Goal: Information Seeking & Learning: Learn about a topic

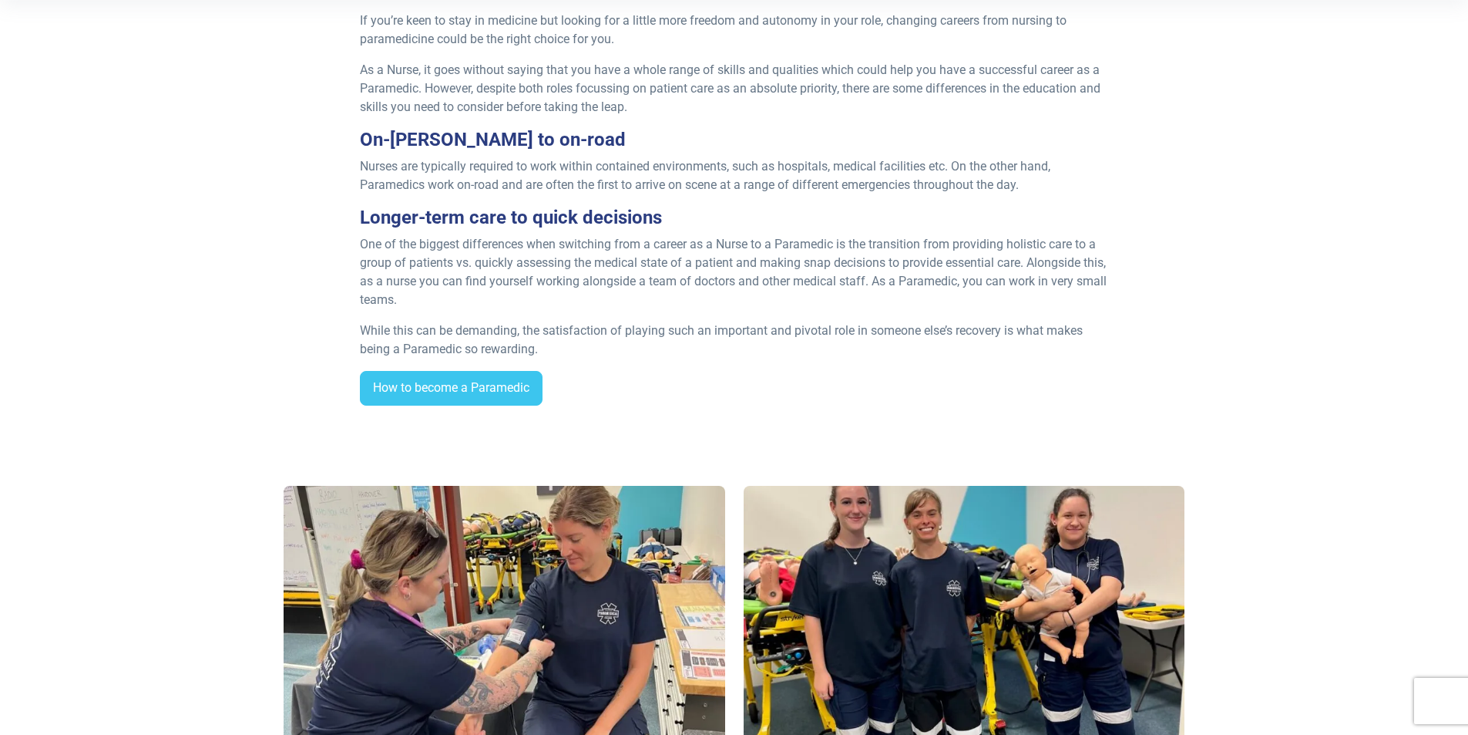
scroll to position [540, 0]
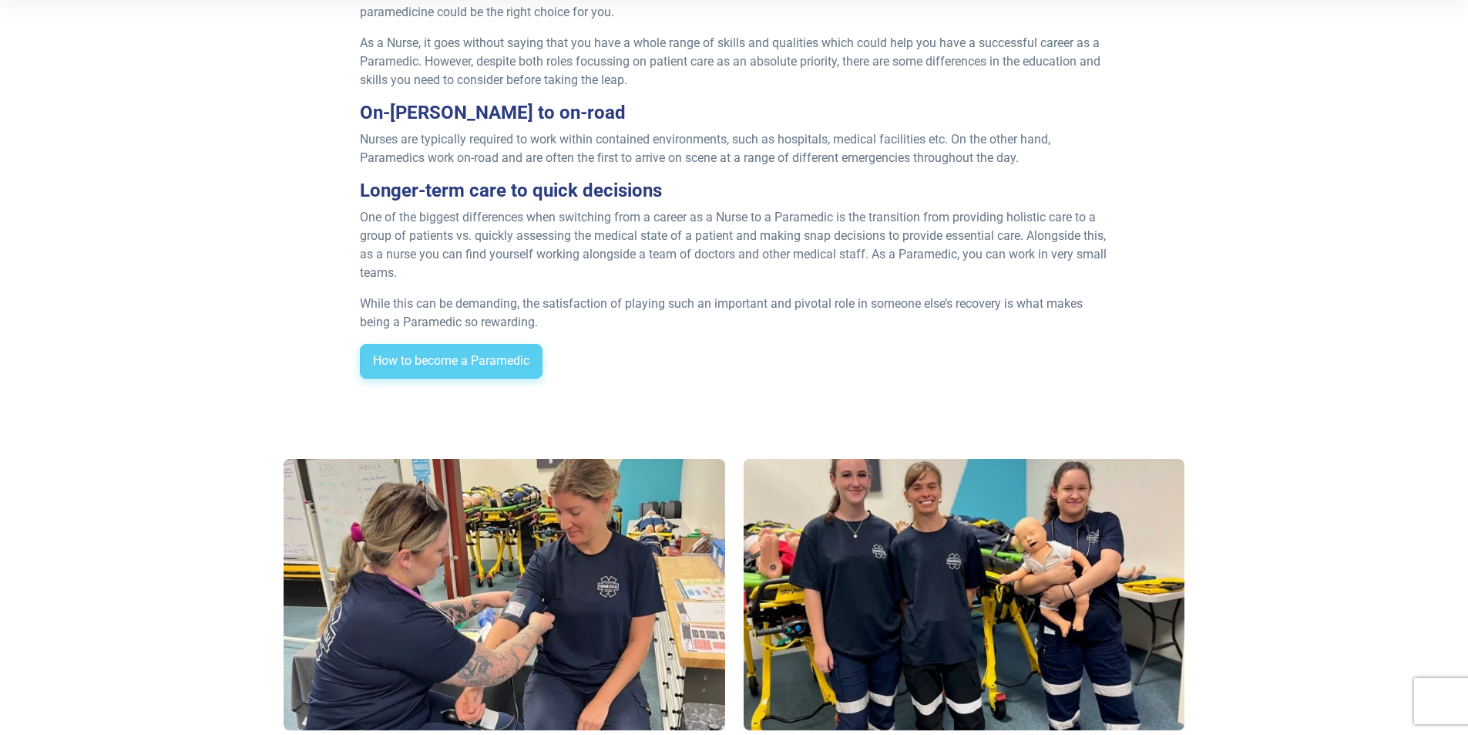
drag, startPoint x: 468, startPoint y: 368, endPoint x: 762, endPoint y: 430, distance: 300.2
click at [469, 368] on link "How to become a Paramedic" at bounding box center [451, 361] width 183 height 35
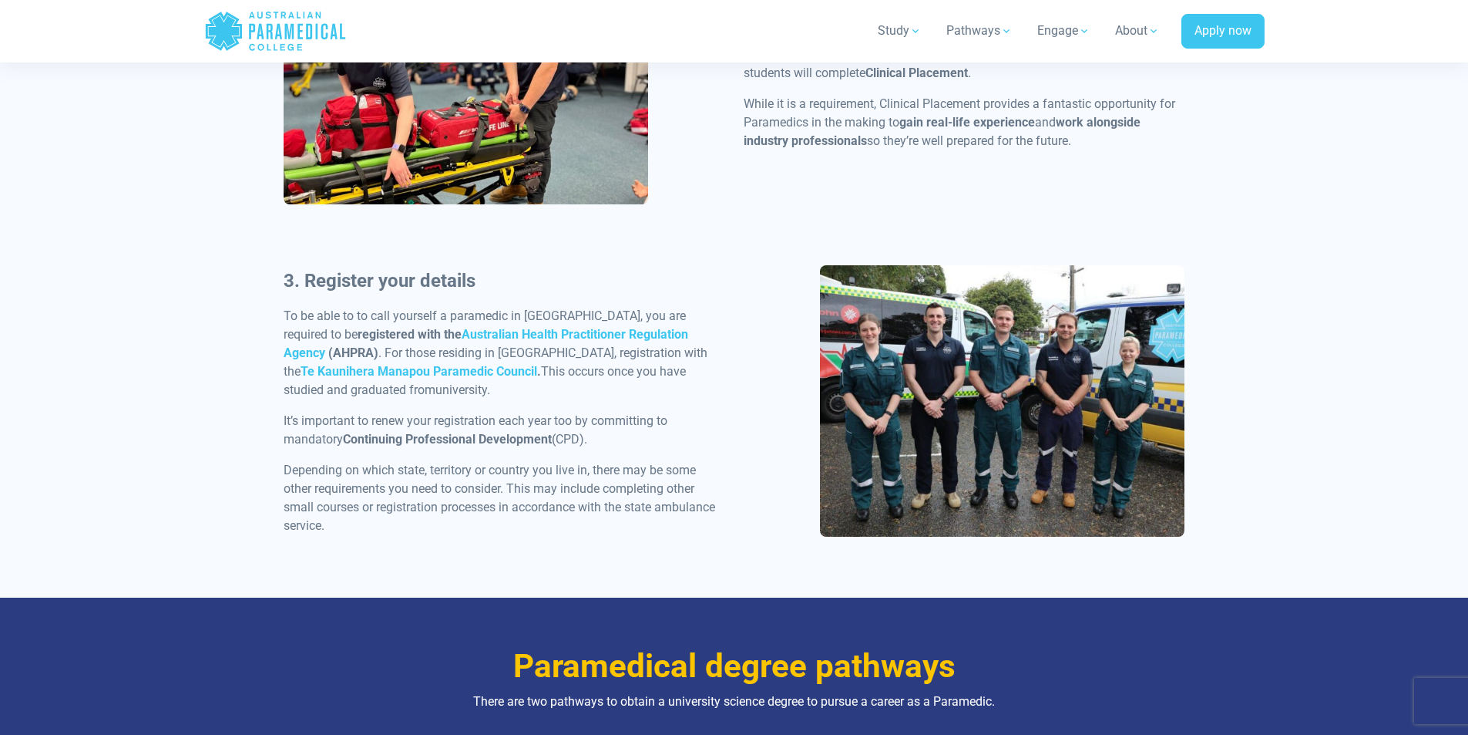
scroll to position [1310, 0]
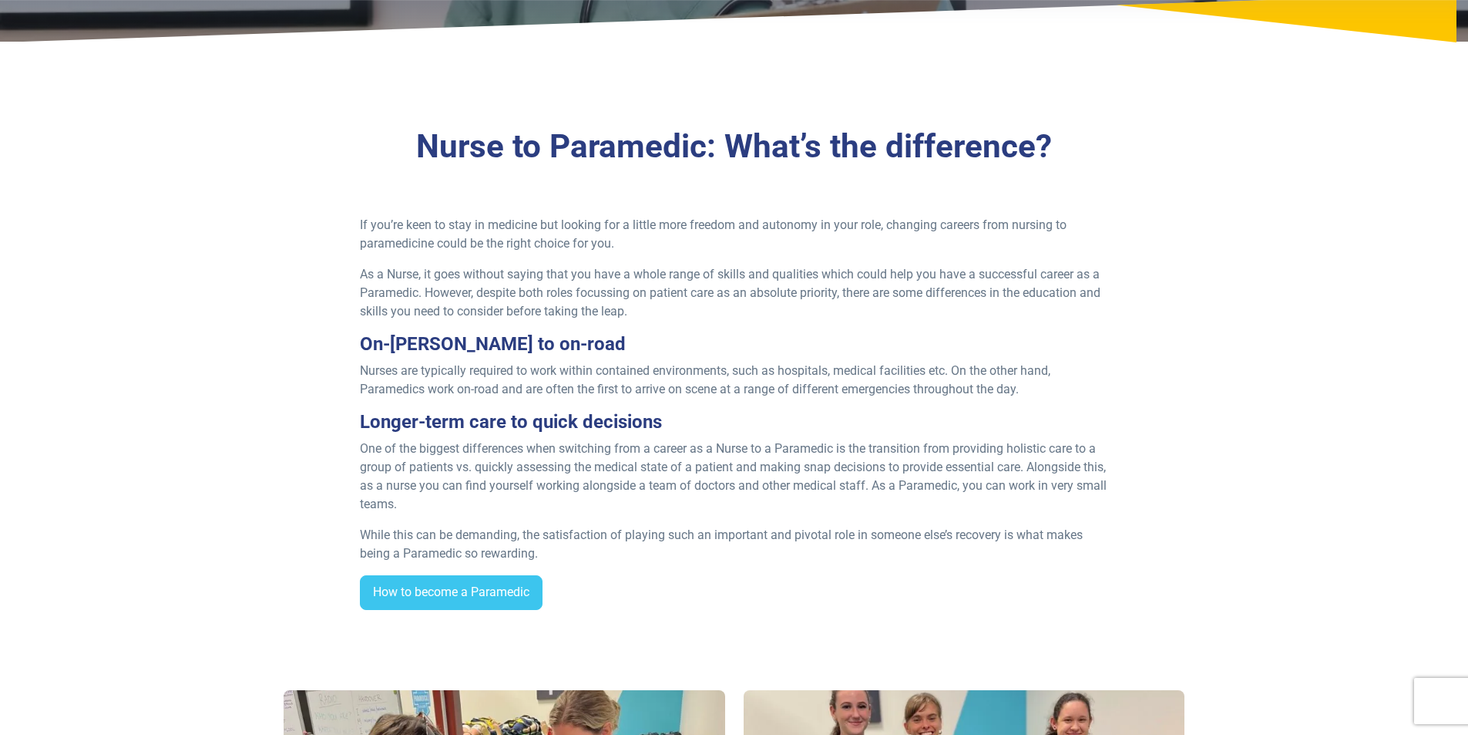
scroll to position [385, 0]
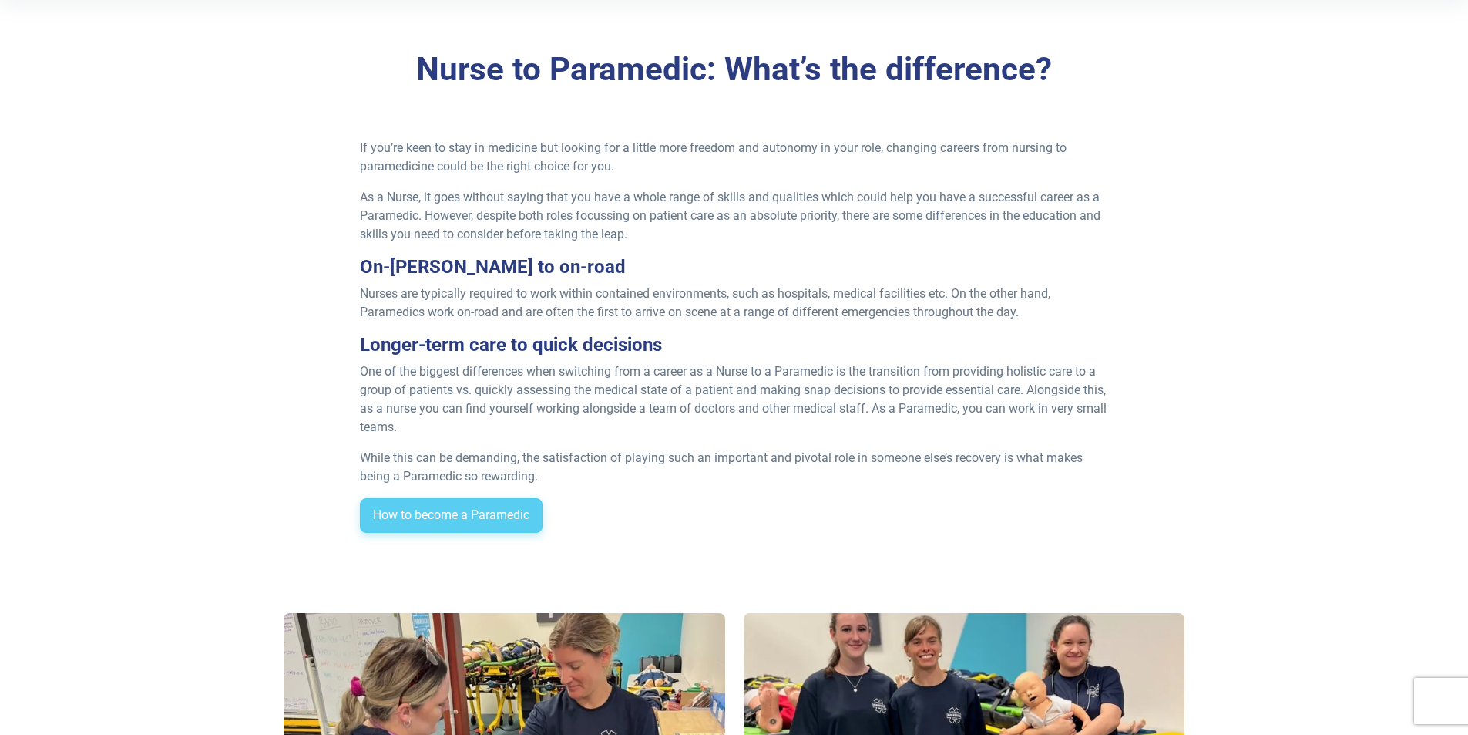
click at [501, 524] on link "How to become a Paramedic" at bounding box center [451, 515] width 183 height 35
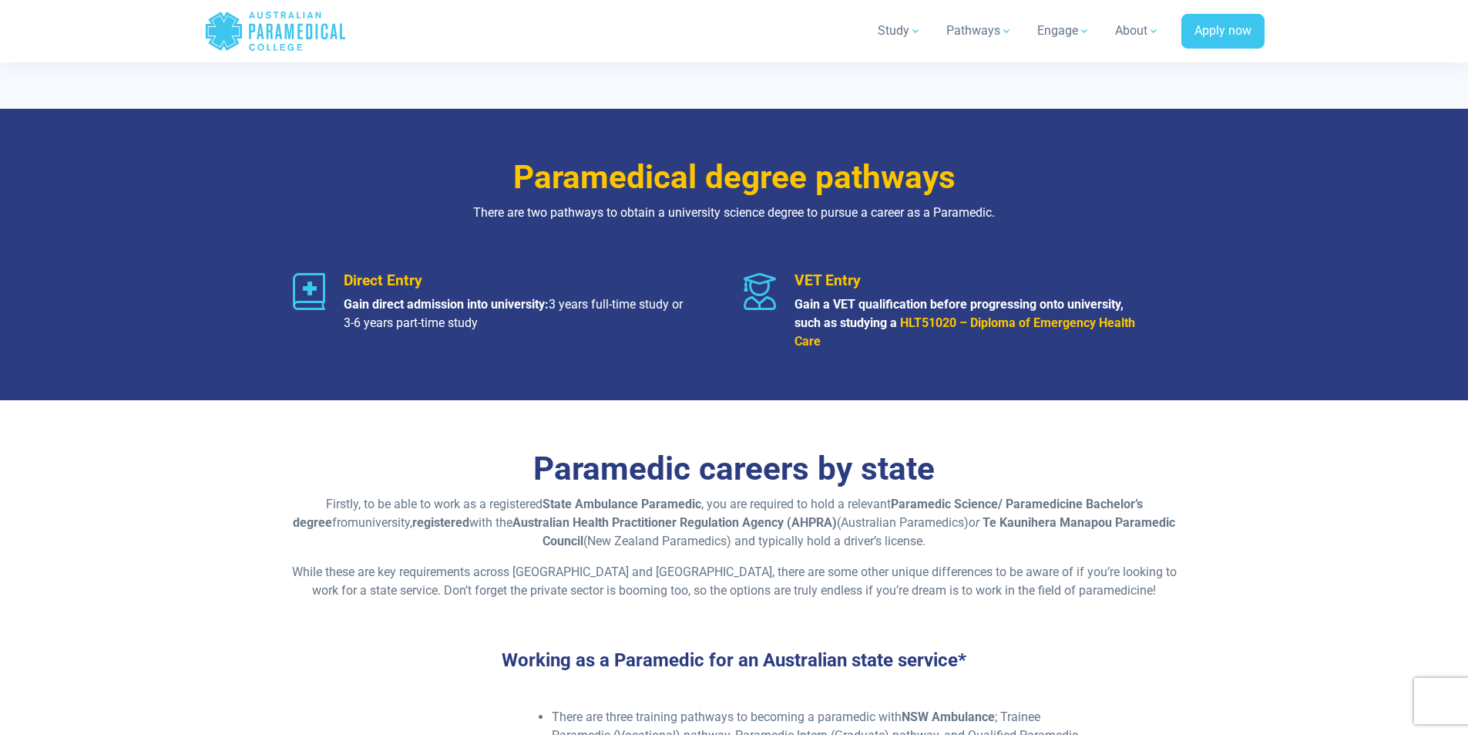
scroll to position [1773, 0]
drag, startPoint x: 695, startPoint y: 510, endPoint x: 852, endPoint y: 512, distance: 157.3
click at [852, 512] on p "Firstly, to be able to work as a registered State Ambulance Paramedic , you are…" at bounding box center [735, 521] width 902 height 55
click at [481, 586] on p "While these are key requirements across Australia and New Zealand, there are so…" at bounding box center [735, 580] width 902 height 37
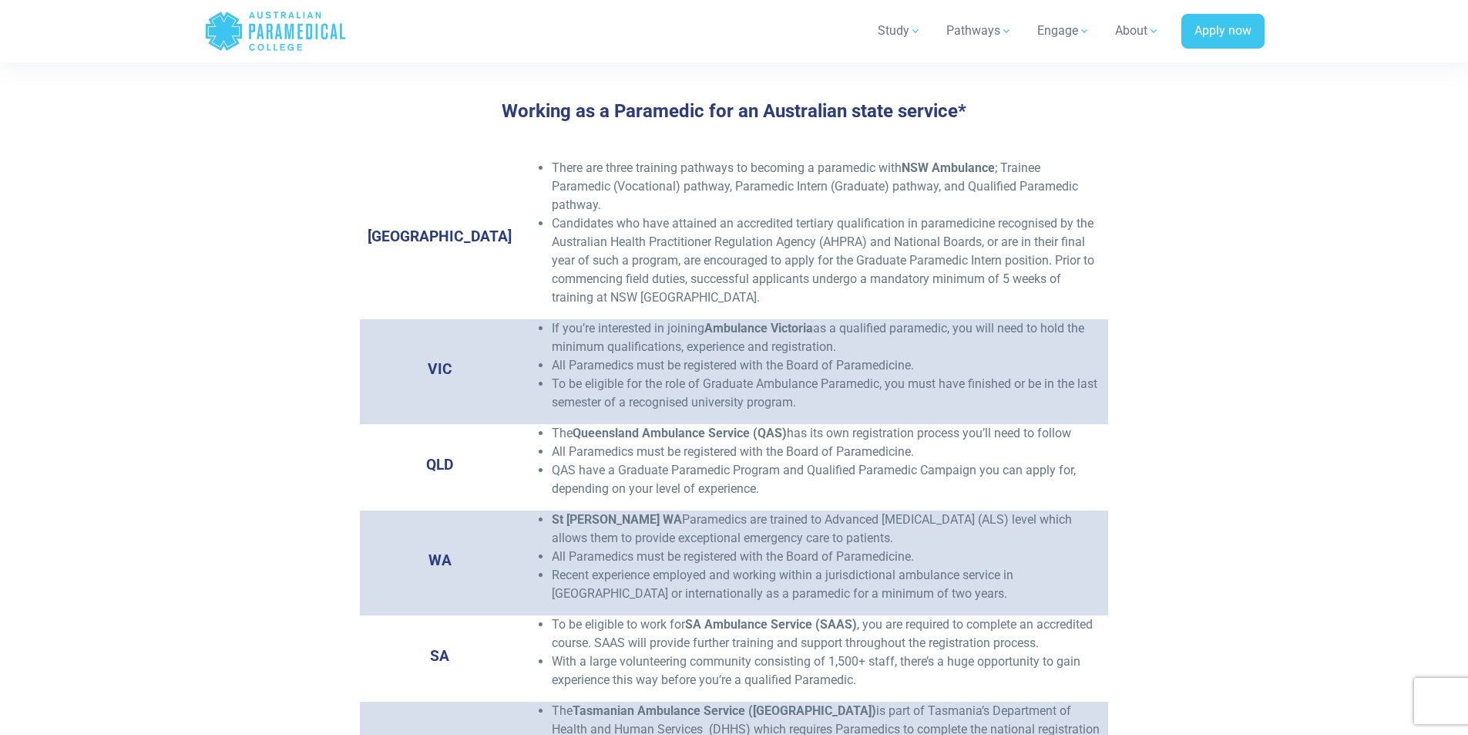
scroll to position [2235, 0]
